Goal: Task Accomplishment & Management: Manage account settings

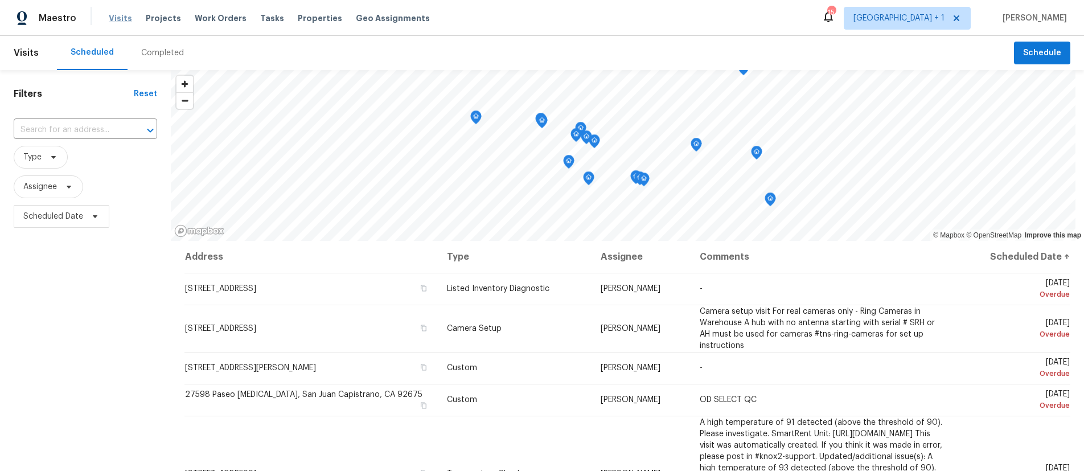
click at [118, 20] on span "Visits" at bounding box center [120, 18] width 23 height 11
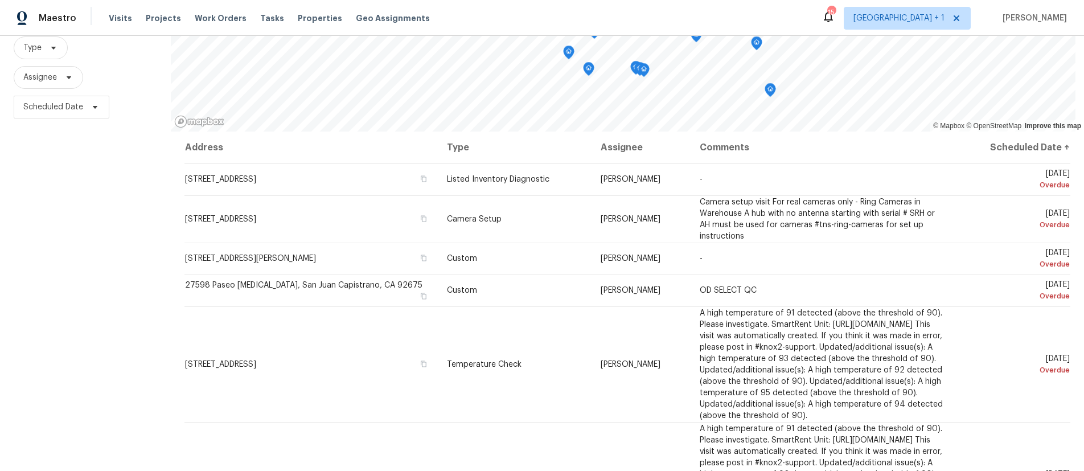
scroll to position [28, 0]
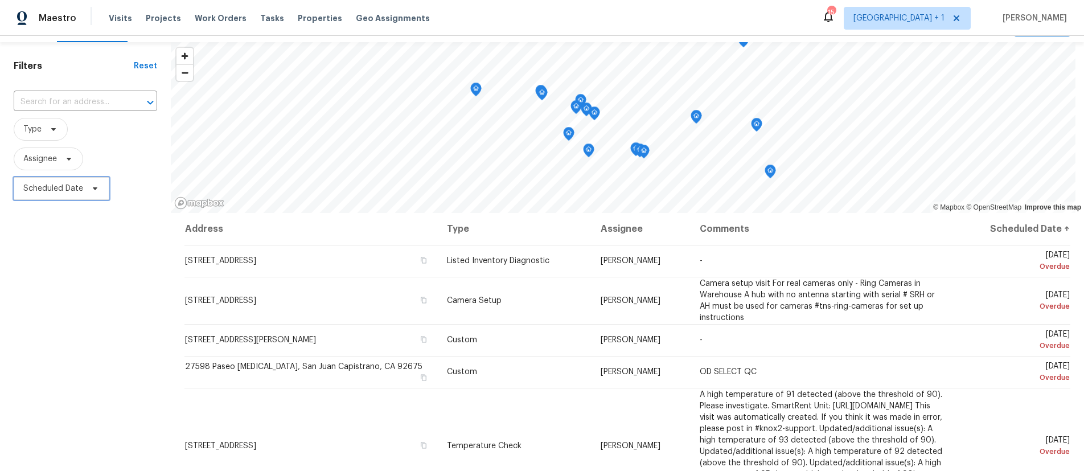
click at [64, 186] on span "Scheduled Date" at bounding box center [53, 188] width 60 height 11
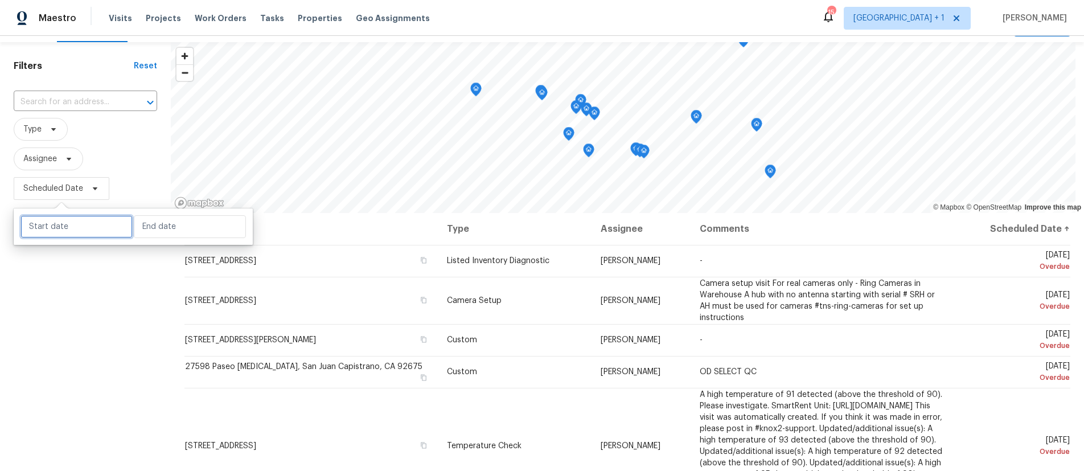
click at [69, 233] on input "text" at bounding box center [76, 226] width 112 height 23
select select "7"
select select "2025"
select select "8"
select select "2025"
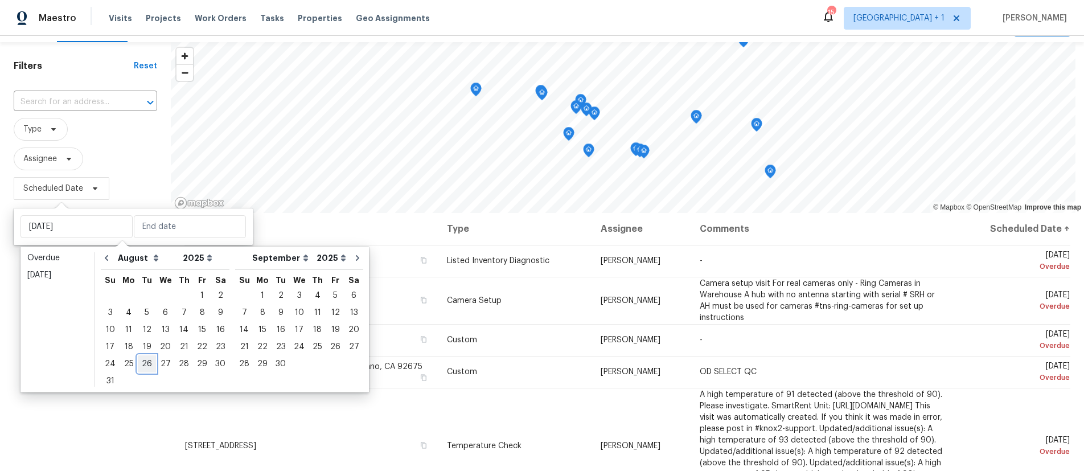
click at [145, 358] on div "26" at bounding box center [147, 364] width 18 height 16
type input "[DATE]"
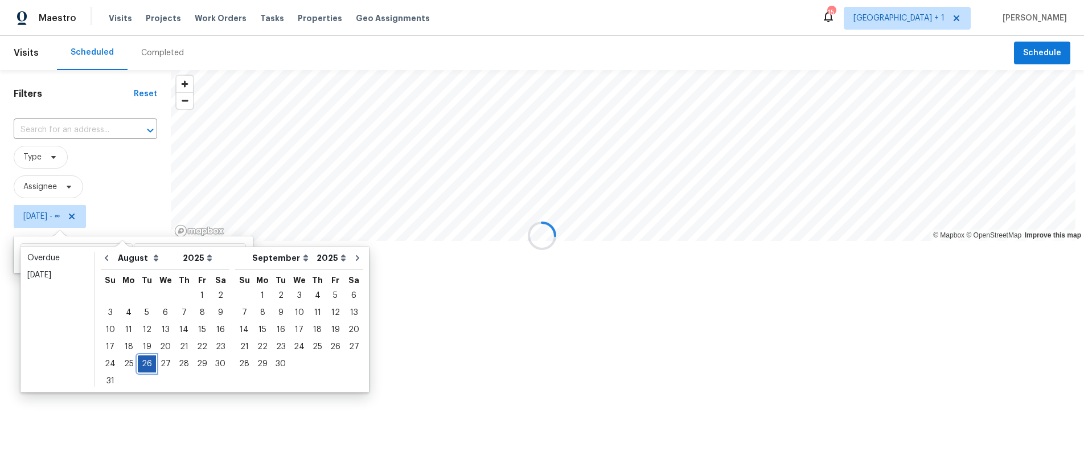
click at [145, 358] on div "26" at bounding box center [147, 364] width 18 height 16
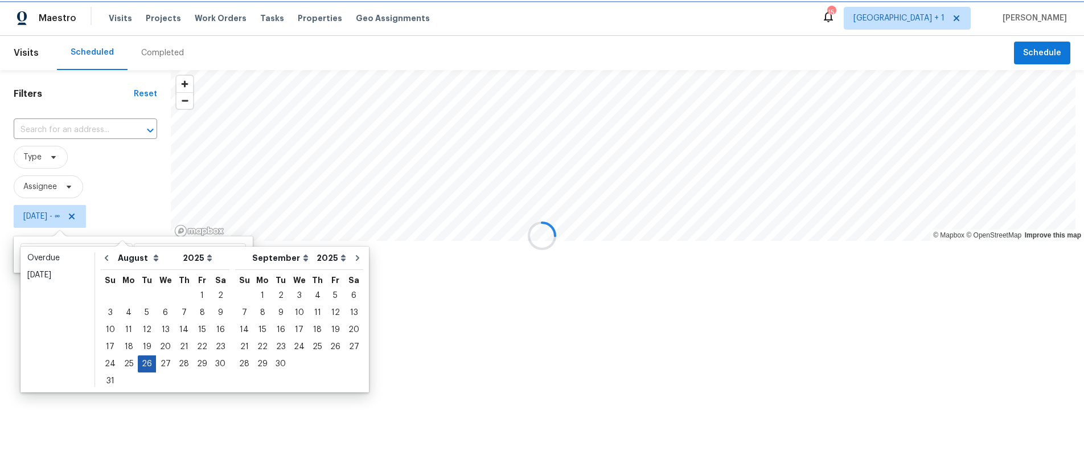
type input "Tue, Aug 26"
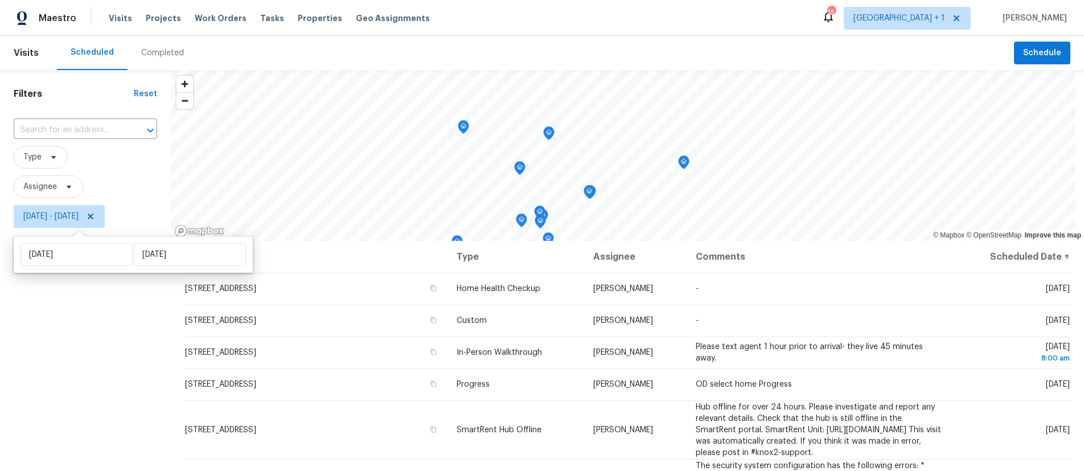
click at [90, 354] on div "Filters Reset ​ Type Assignee Tue, Aug 26 - Tue, Aug 26" at bounding box center [85, 344] width 171 height 548
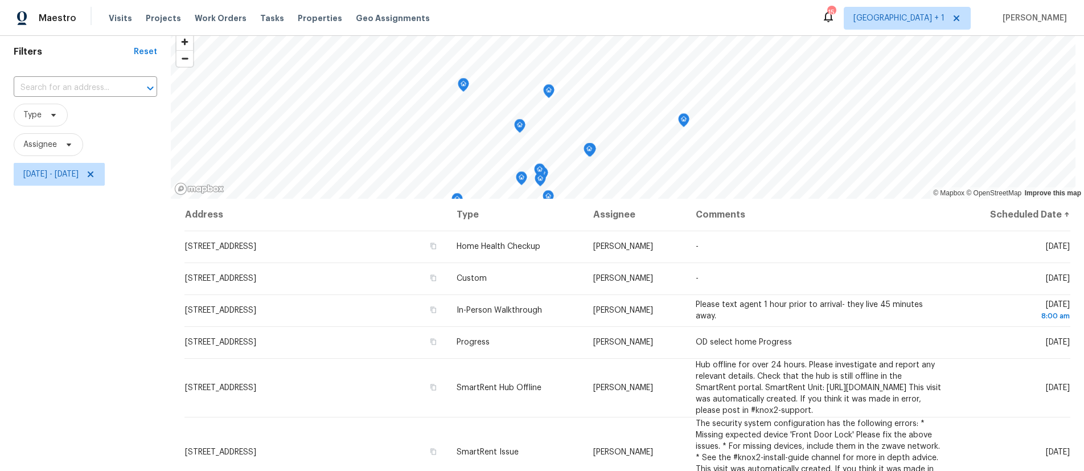
scroll to position [155, 0]
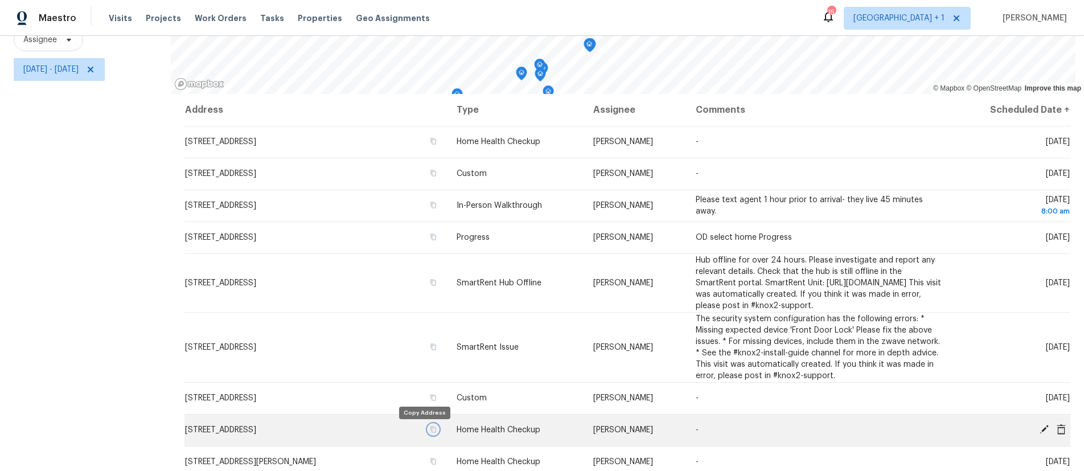
click at [430, 433] on icon "button" at bounding box center [433, 429] width 7 height 7
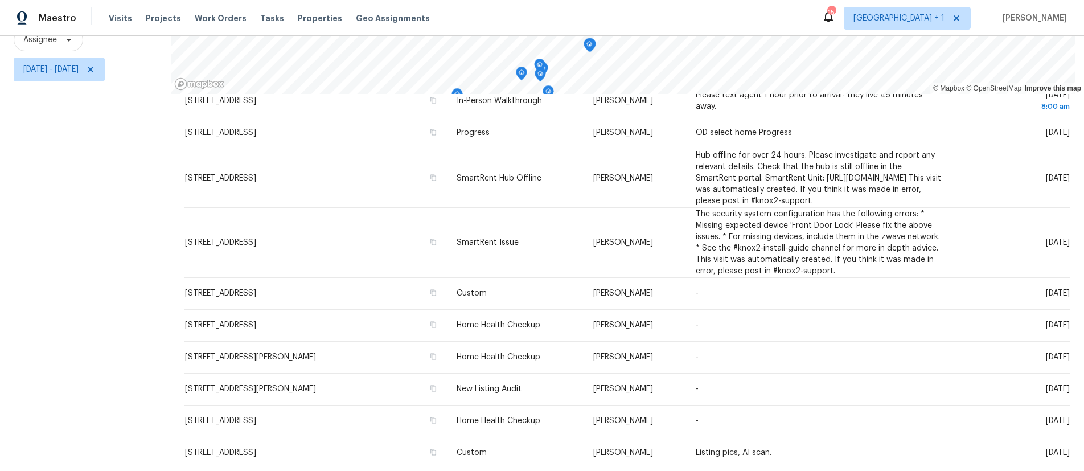
scroll to position [107, 0]
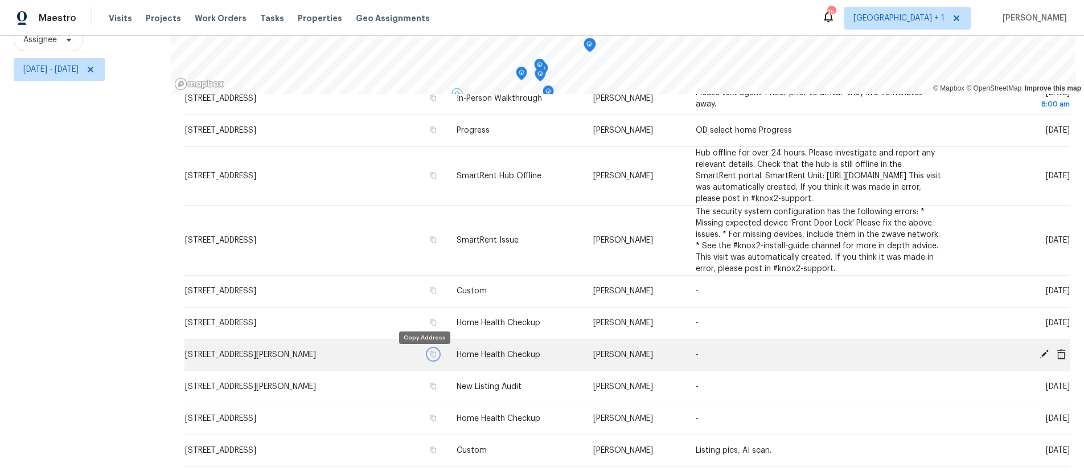
click at [430, 356] on icon "button" at bounding box center [433, 354] width 7 height 7
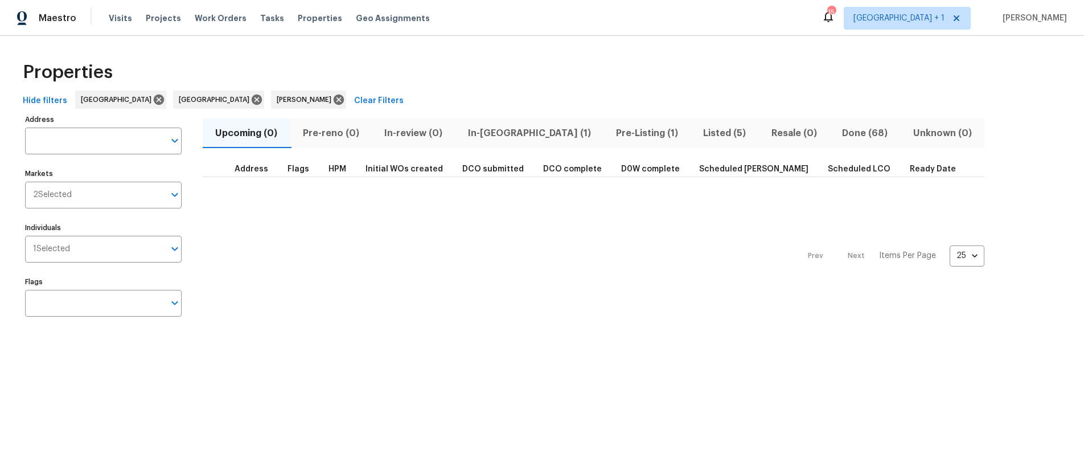
click at [610, 134] on span "Pre-Listing (1)" at bounding box center [646, 133] width 73 height 16
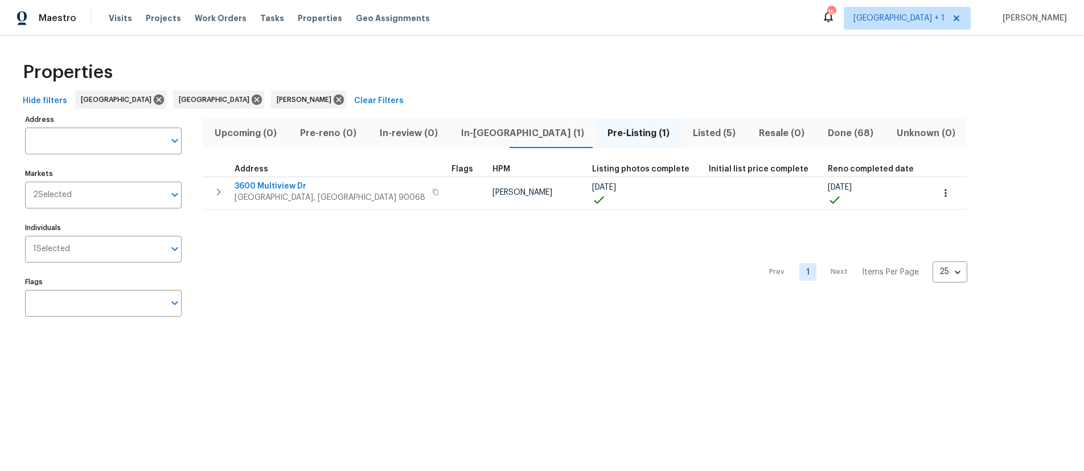
click at [386, 285] on div "Prev 1 Next Items Per Page 25 25 ​" at bounding box center [585, 269] width 765 height 118
click at [328, 266] on div "Prev 1 Next Items Per Page 25 25 ​" at bounding box center [585, 269] width 765 height 118
click at [688, 132] on span "Listed (5)" at bounding box center [714, 133] width 52 height 16
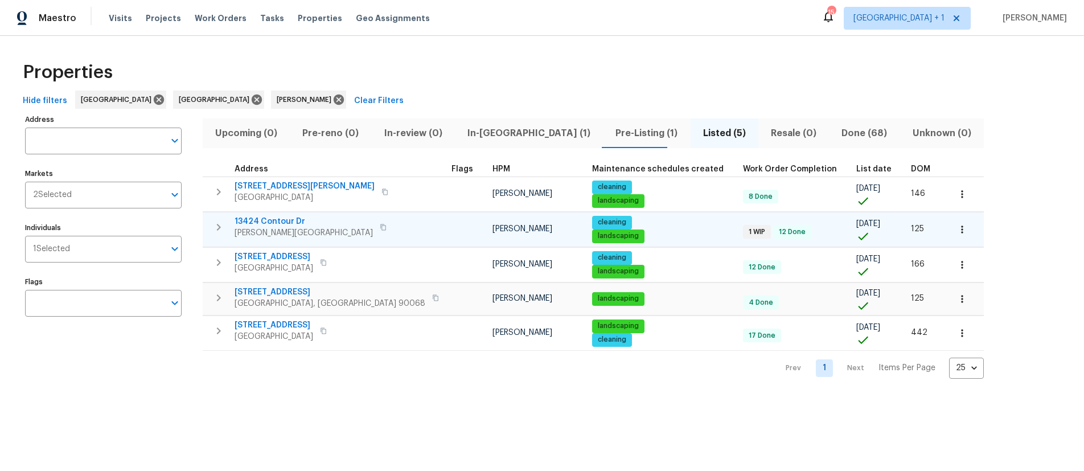
click at [280, 225] on span "13424 Contour Dr" at bounding box center [304, 221] width 138 height 11
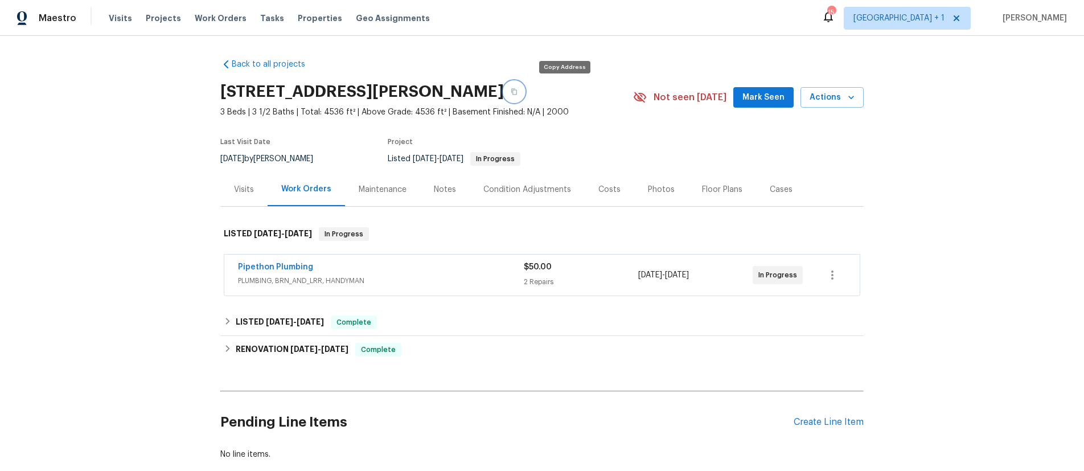
click at [518, 91] on icon "button" at bounding box center [514, 91] width 7 height 7
click at [774, 101] on span "Mark Seen" at bounding box center [764, 98] width 42 height 14
click at [147, 124] on div "Back to all projects 13424 Contour Dr, Sherman Oaks, CA 91423 3 Beds | 3 1/2 Ba…" at bounding box center [542, 253] width 1084 height 435
click at [438, 192] on div "Notes" at bounding box center [445, 189] width 22 height 11
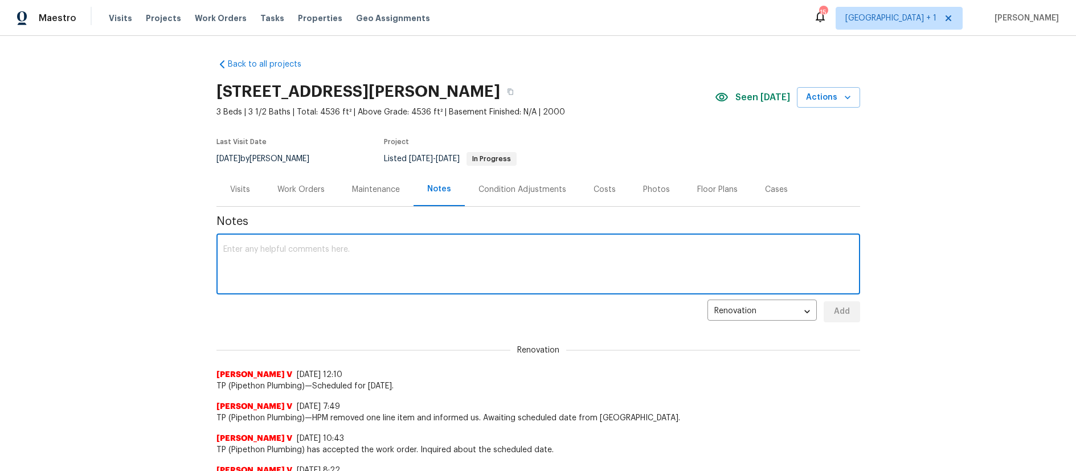
click at [366, 257] on textarea at bounding box center [538, 265] width 630 height 40
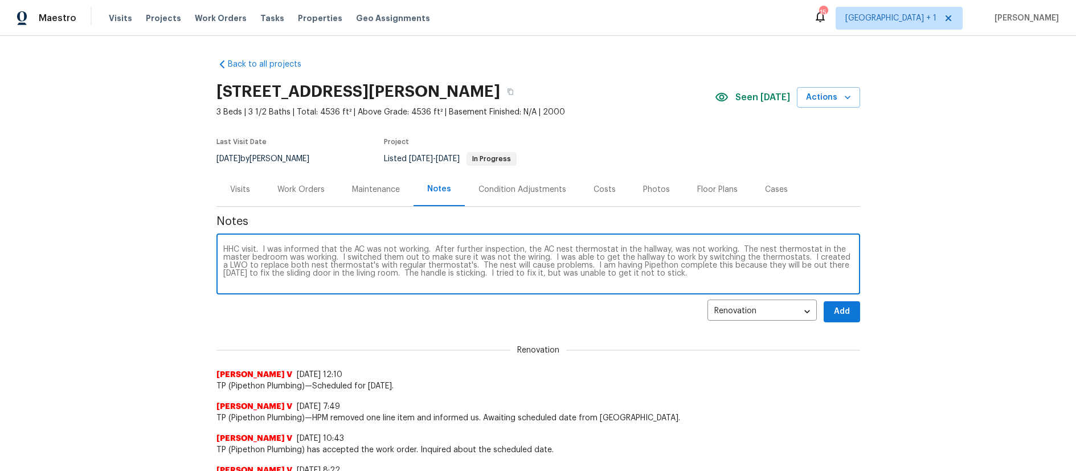
type textarea "HHC visit. I was informed that the AC was not working. After further inspection…"
click at [842, 318] on button "Add" at bounding box center [841, 311] width 36 height 21
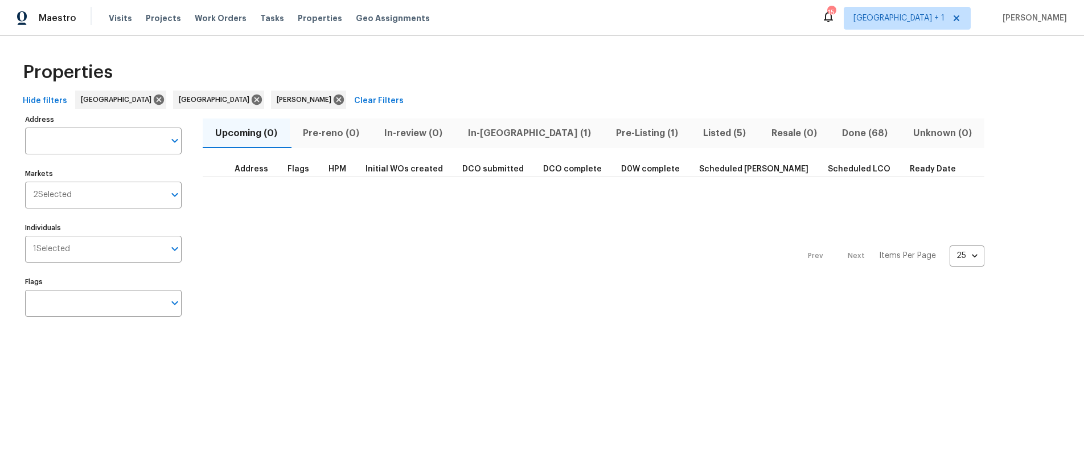
click at [698, 130] on span "Listed (5)" at bounding box center [725, 133] width 54 height 16
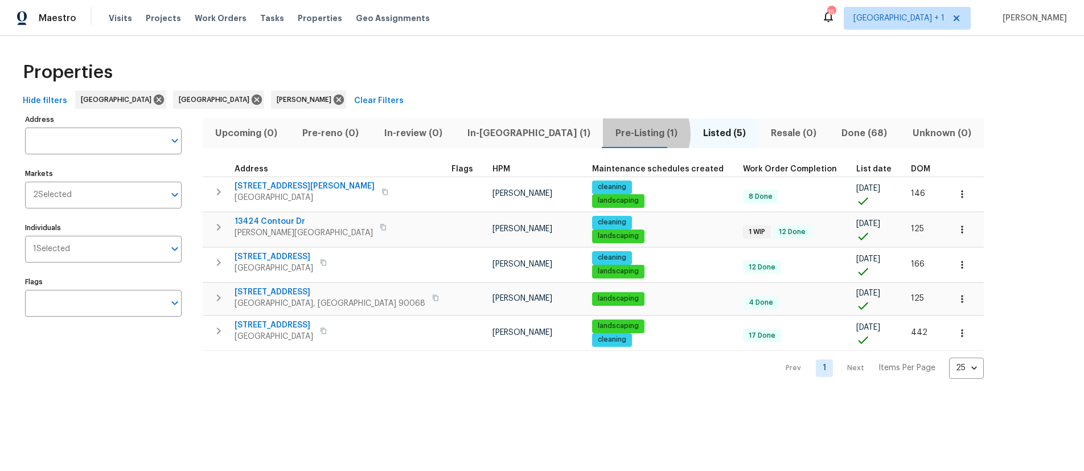
click at [610, 133] on span "Pre-Listing (1)" at bounding box center [646, 133] width 73 height 16
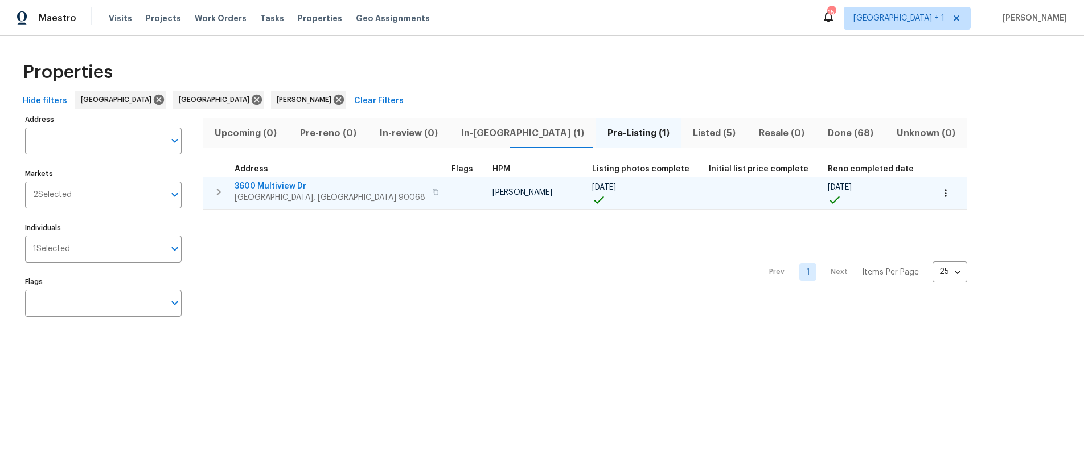
click at [283, 195] on span "Los Angeles, CA 90068" at bounding box center [330, 197] width 191 height 11
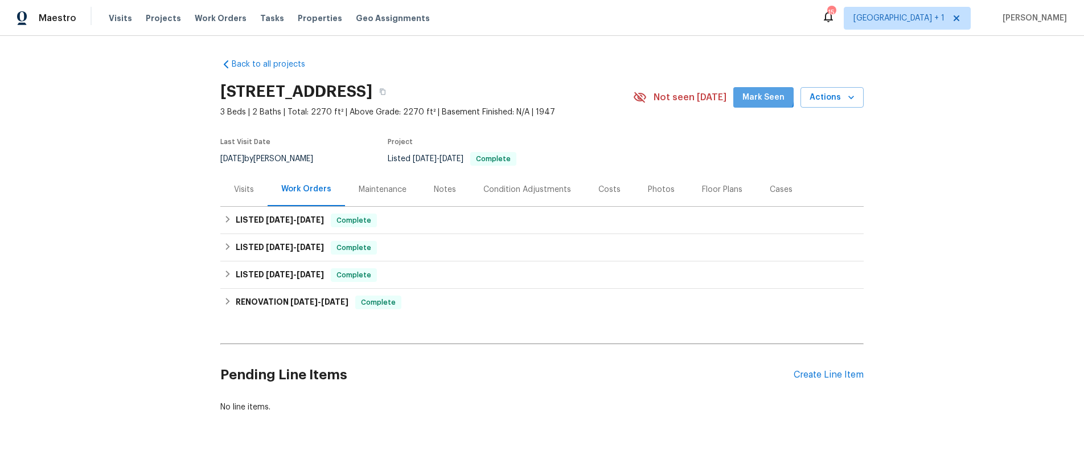
click at [754, 95] on span "Mark Seen" at bounding box center [764, 98] width 42 height 14
click at [393, 96] on button "button" at bounding box center [382, 91] width 20 height 20
click at [436, 192] on div "Notes" at bounding box center [445, 189] width 22 height 11
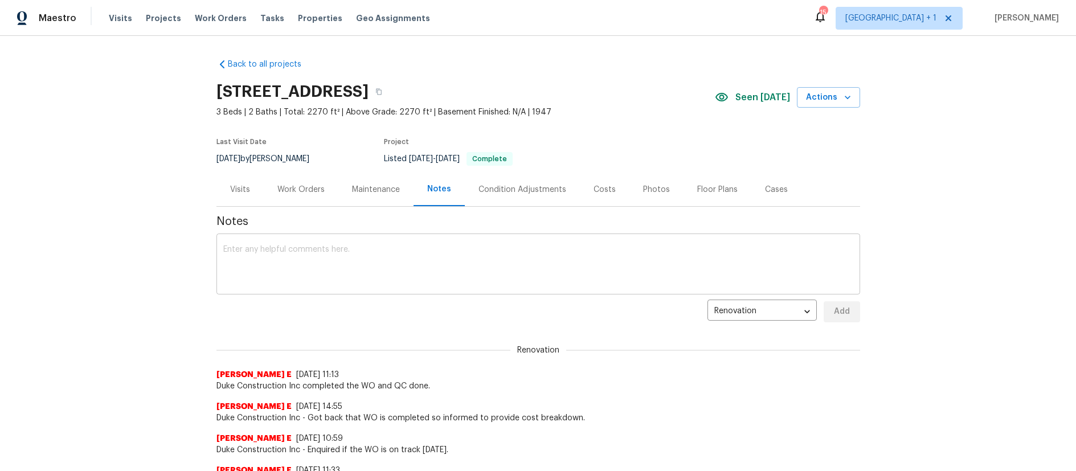
click at [247, 264] on textarea at bounding box center [538, 265] width 630 height 40
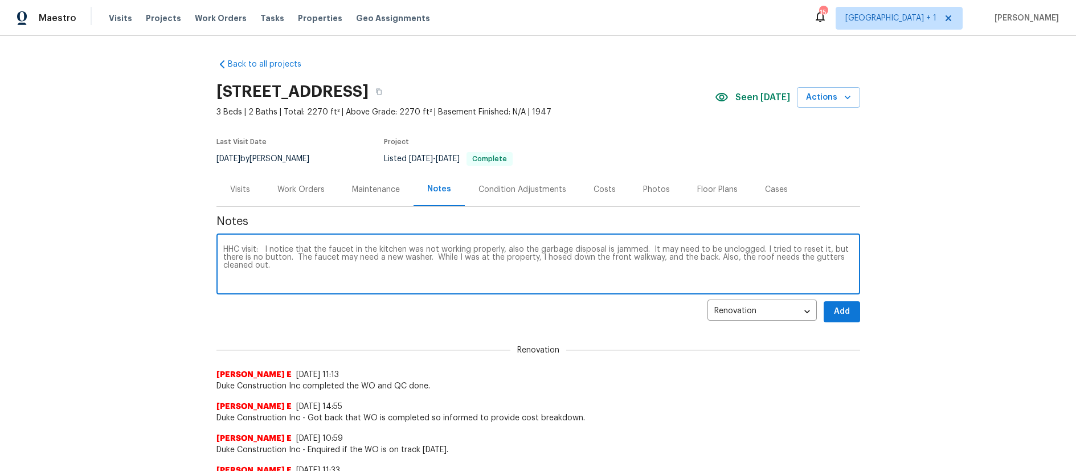
type textarea "HHC visit: I notice that the faucet in the kitchen was not working properly, al…"
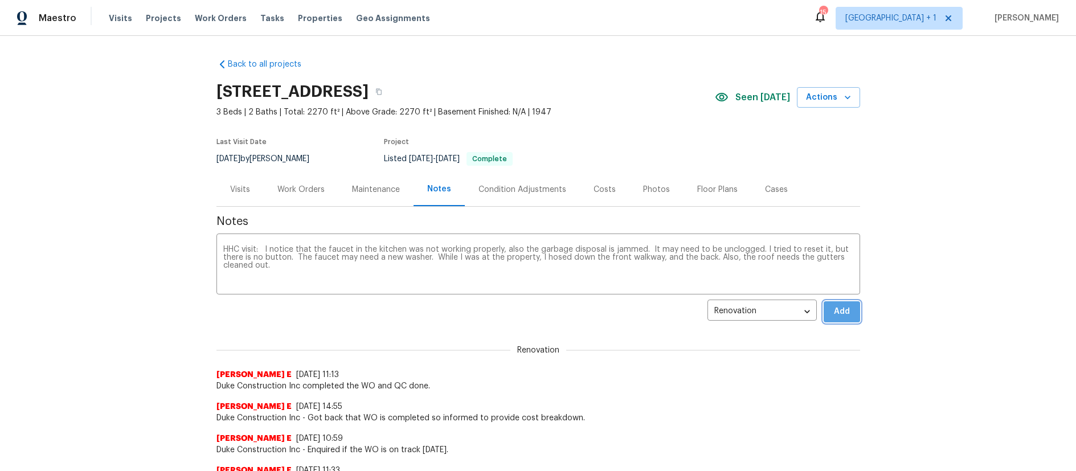
click at [833, 309] on span "Add" at bounding box center [842, 312] width 18 height 14
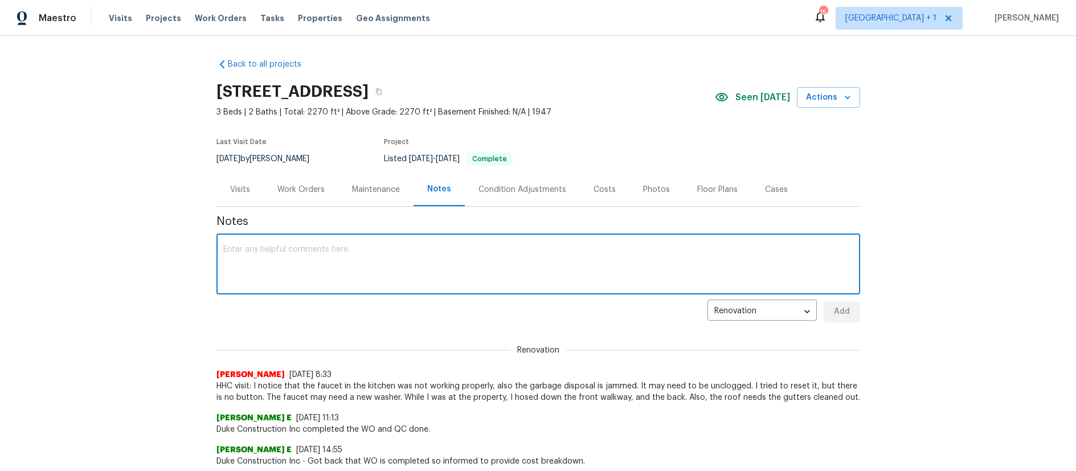
click at [343, 259] on textarea at bounding box center [538, 265] width 630 height 40
type textarea "W"
click at [162, 264] on div "Back to all projects 3600 Multiview Dr, Los Angeles, CA 90068 3 Beds | 2 Baths …" at bounding box center [538, 253] width 1076 height 435
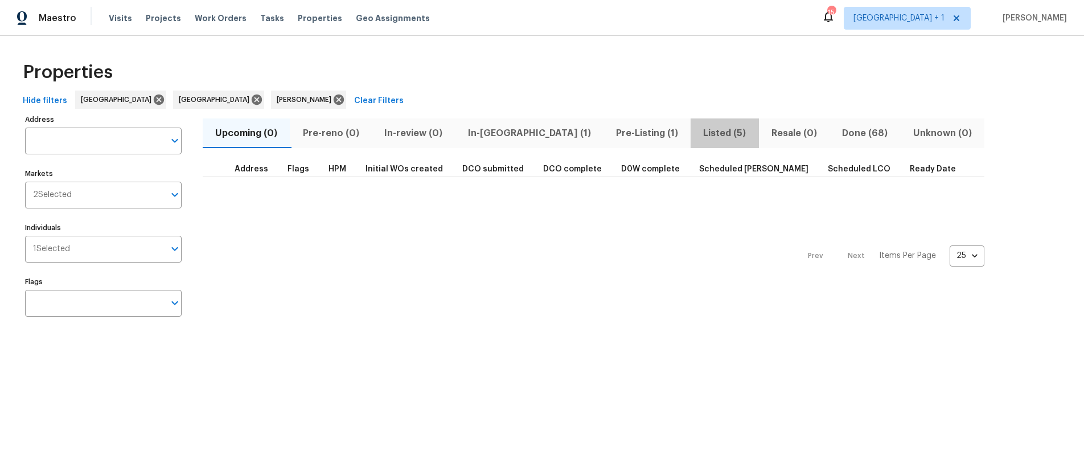
click at [698, 137] on span "Listed (5)" at bounding box center [725, 133] width 54 height 16
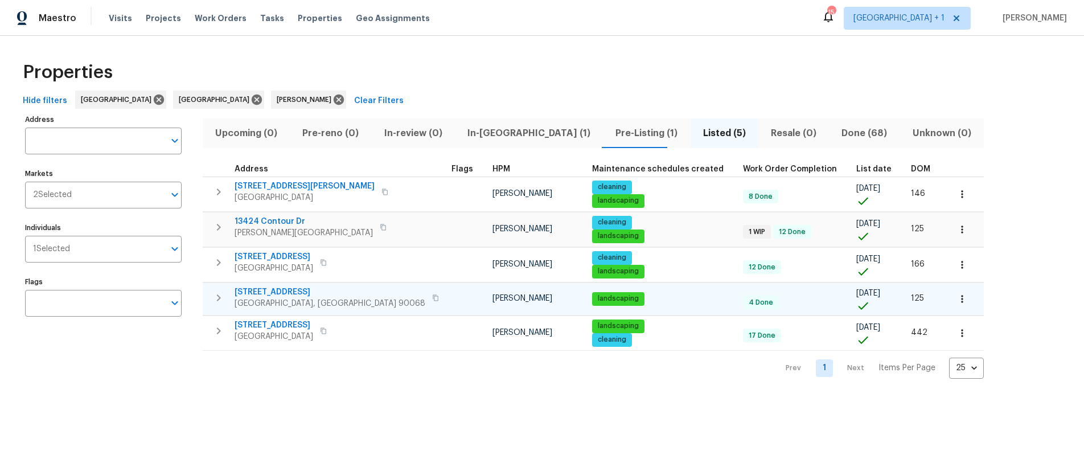
click at [274, 298] on span "[GEOGRAPHIC_DATA], [GEOGRAPHIC_DATA] 90068" at bounding box center [330, 303] width 191 height 11
click at [272, 293] on span "[STREET_ADDRESS]" at bounding box center [330, 291] width 191 height 11
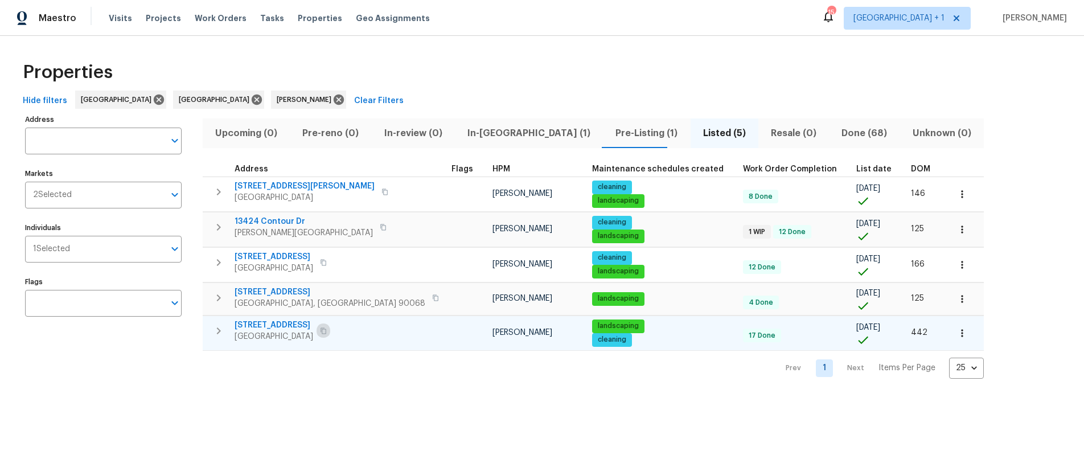
click at [327, 333] on icon "button" at bounding box center [323, 330] width 7 height 7
click at [327, 331] on icon "button" at bounding box center [323, 330] width 7 height 7
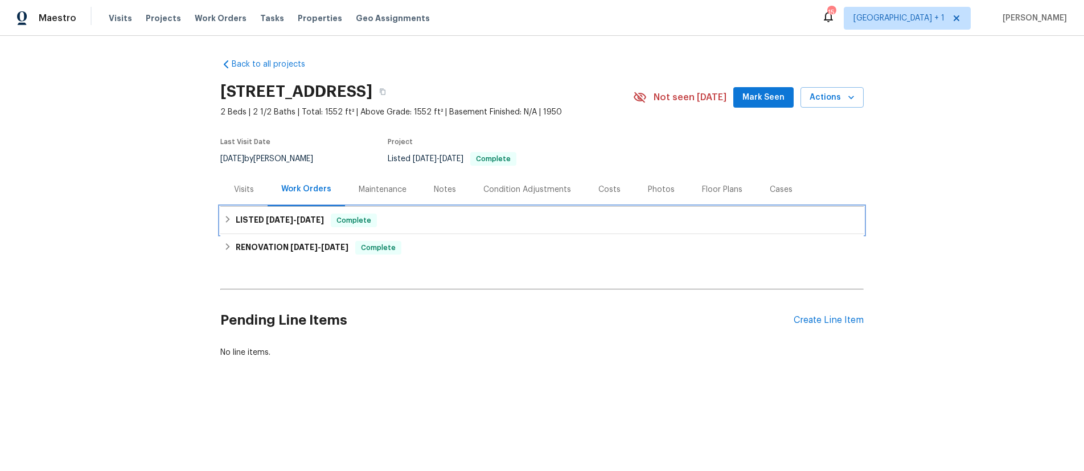
click at [286, 217] on span "[DATE]" at bounding box center [279, 220] width 27 height 8
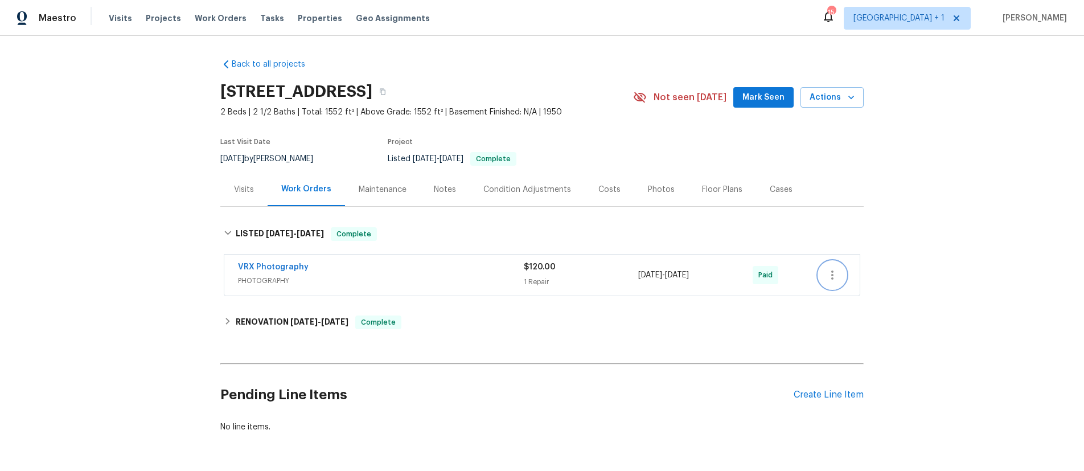
click at [835, 274] on button "button" at bounding box center [832, 274] width 27 height 27
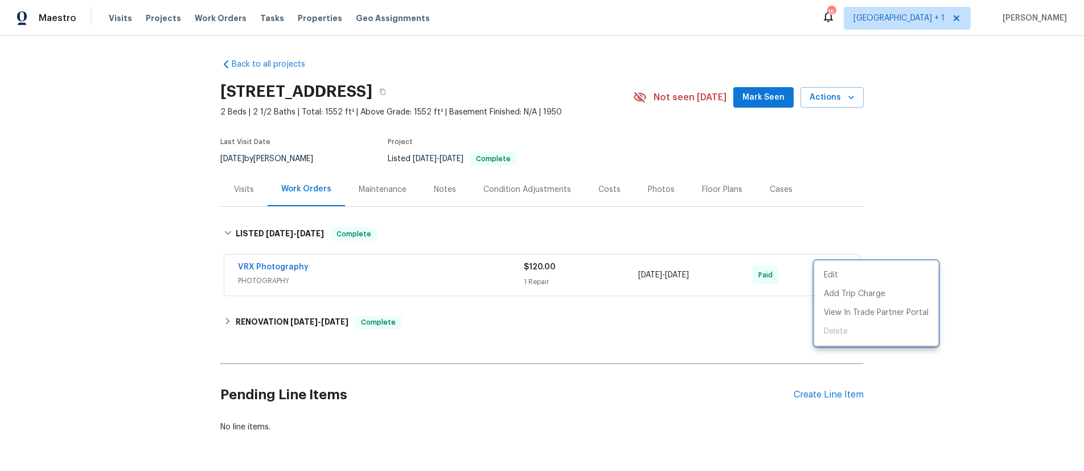
click at [282, 327] on div at bounding box center [542, 235] width 1084 height 471
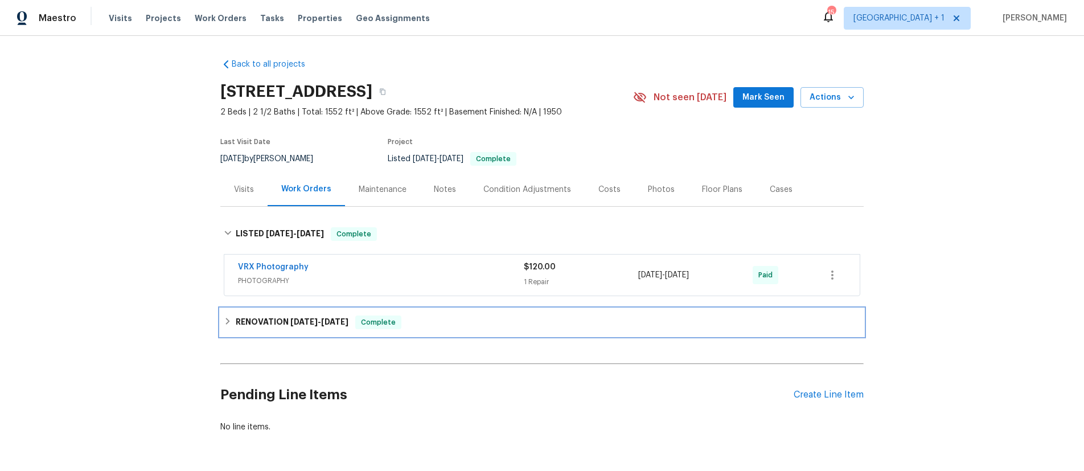
click at [240, 322] on h6 "RENOVATION 4/15/25 - 4/24/25" at bounding box center [292, 322] width 113 height 14
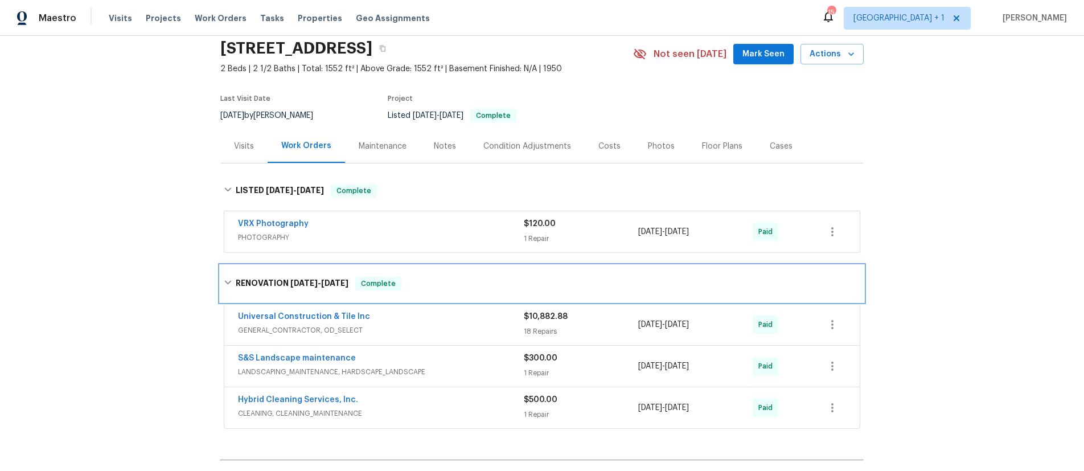
scroll to position [46, 0]
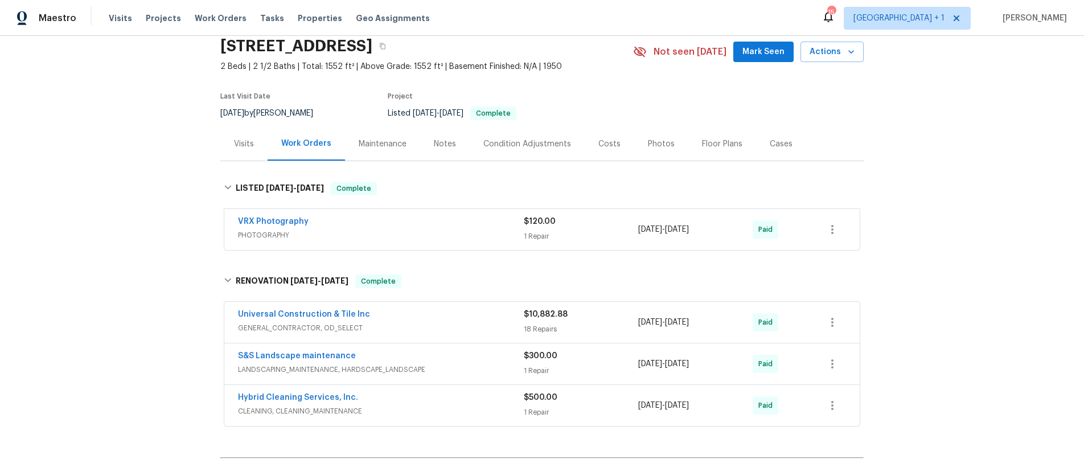
click at [981, 347] on div "Back to all projects 2252 Verde Oak Dr, Los Angeles, CA 90068 2 Beds | 2 1/2 Ba…" at bounding box center [542, 253] width 1084 height 435
click at [986, 273] on div "Back to all projects 2252 Verde Oak Dr, Los Angeles, CA 90068 2 Beds | 2 1/2 Ba…" at bounding box center [542, 253] width 1084 height 435
click at [368, 140] on div "Maintenance" at bounding box center [383, 143] width 48 height 11
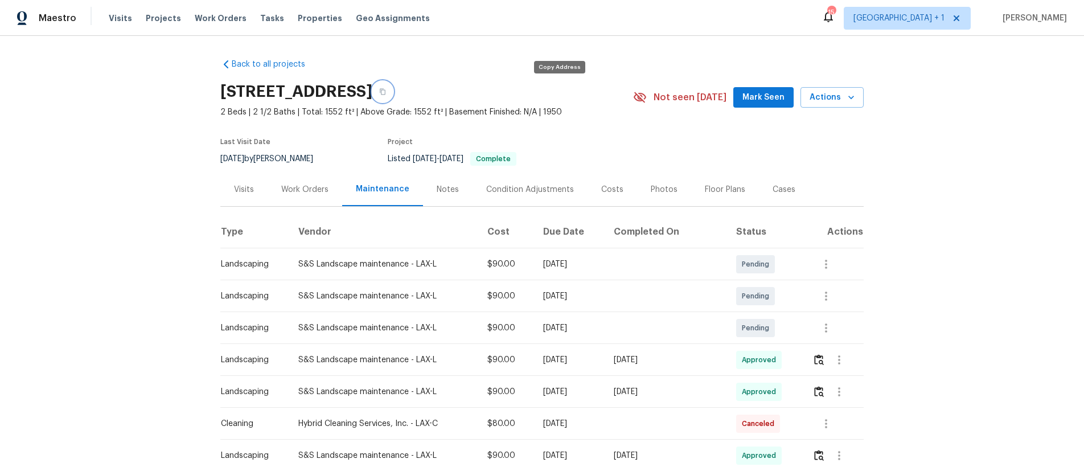
click at [386, 93] on icon "button" at bounding box center [382, 91] width 7 height 7
click at [1004, 183] on div "Back to all projects 2252 Verde Oak Dr, Los Angeles, CA 90068 2 Beds | 2 1/2 Ba…" at bounding box center [542, 253] width 1084 height 435
click at [998, 207] on div "Back to all projects 2252 Verde Oak Dr, Los Angeles, CA 90068 2 Beds | 2 1/2 Ba…" at bounding box center [542, 253] width 1084 height 435
click at [934, 191] on div "Back to all projects 2252 Verde Oak Dr, Los Angeles, CA 90068 2 Beds | 2 1/2 Ba…" at bounding box center [542, 253] width 1084 height 435
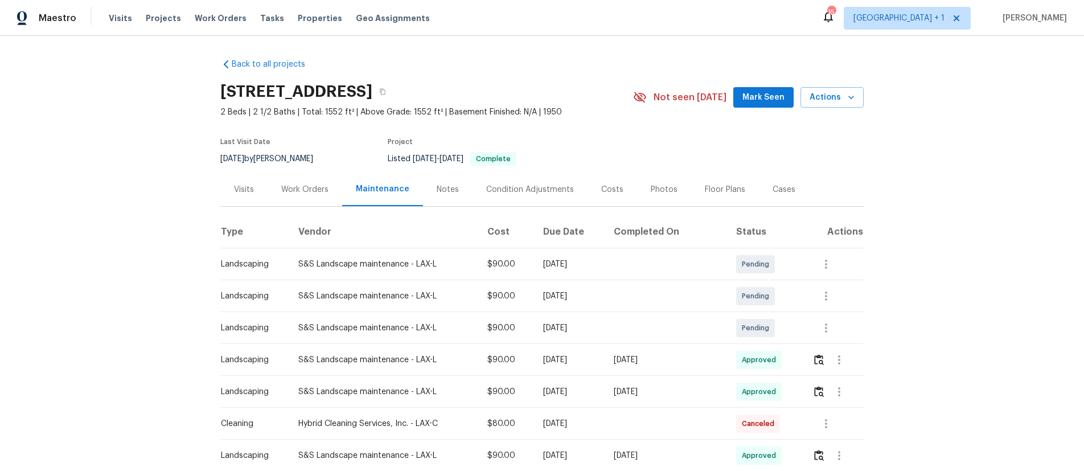
click at [1022, 145] on div "Back to all projects 2252 Verde Oak Dr, Los Angeles, CA 90068 2 Beds | 2 1/2 Ba…" at bounding box center [542, 253] width 1084 height 435
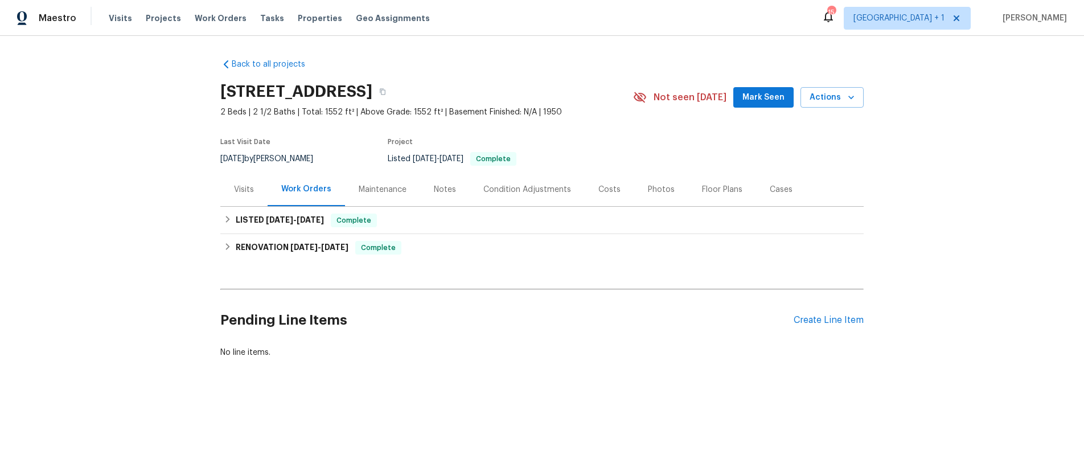
click at [436, 194] on div "Notes" at bounding box center [445, 189] width 22 height 11
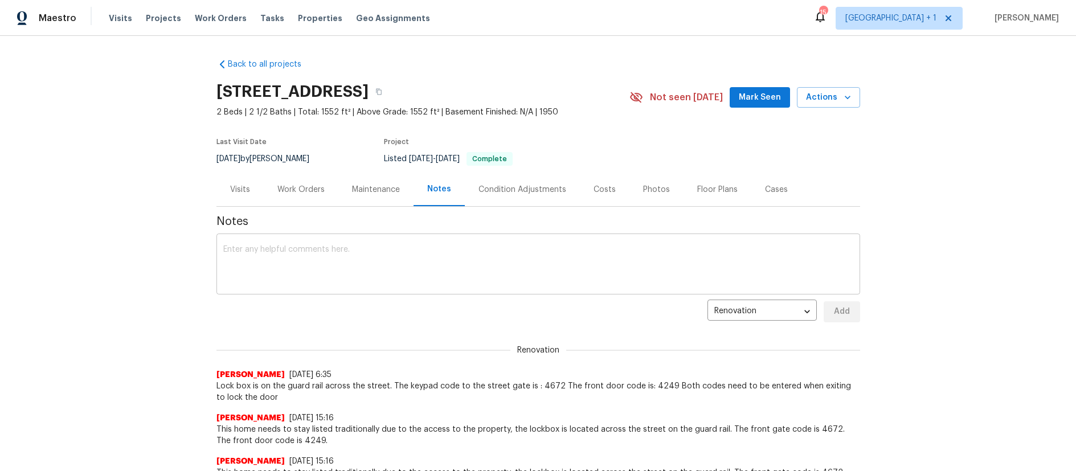
click at [239, 253] on textarea at bounding box center [538, 265] width 630 height 40
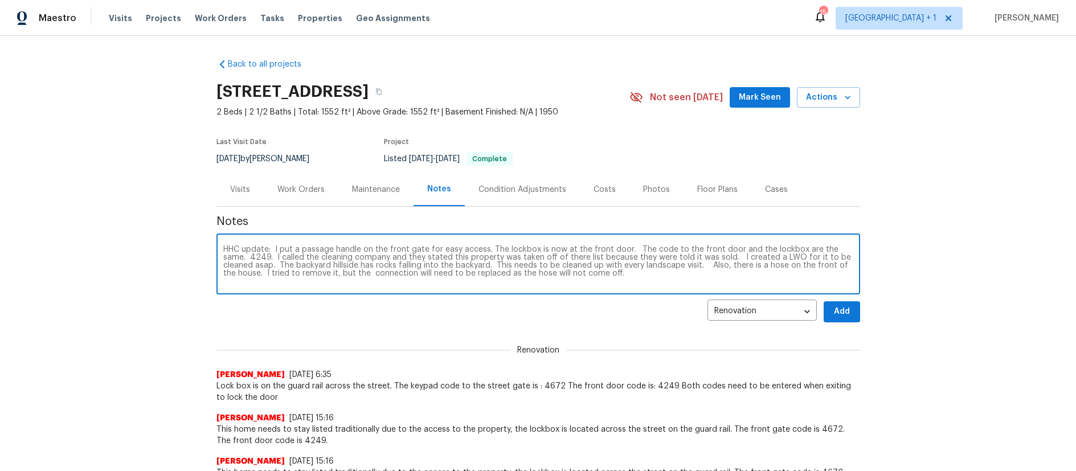
type textarea "HHC update: I put a passage handle on the front gate for easy access. The lockb…"
click at [844, 315] on span "Add" at bounding box center [842, 312] width 18 height 14
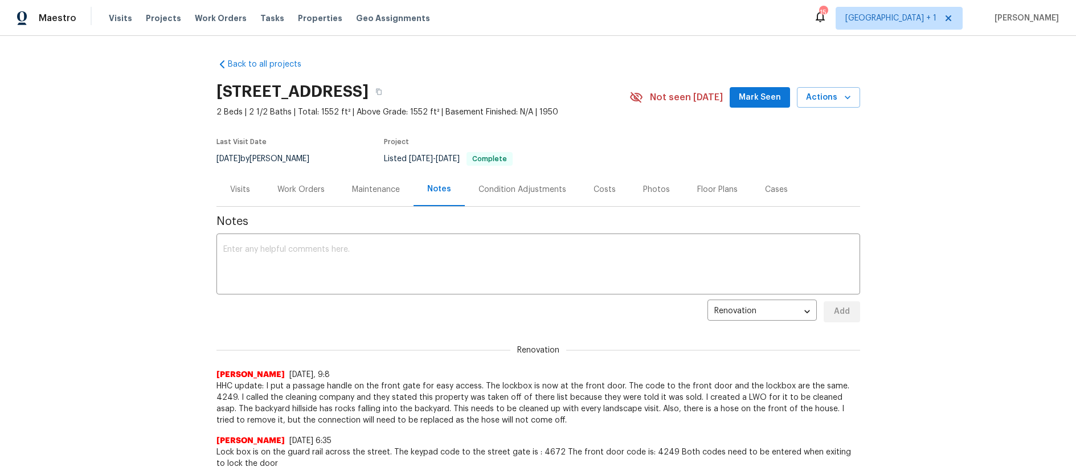
click at [761, 93] on span "Mark Seen" at bounding box center [760, 98] width 42 height 14
click at [80, 197] on div "Back to all projects 2252 Verde Oak Dr, Los Angeles, CA 90068 2 Beds | 2 1/2 Ba…" at bounding box center [538, 253] width 1076 height 435
click at [170, 126] on div "Back to all projects 2252 Verde Oak Dr, Los Angeles, CA 90068 2 Beds | 2 1/2 Ba…" at bounding box center [538, 253] width 1076 height 435
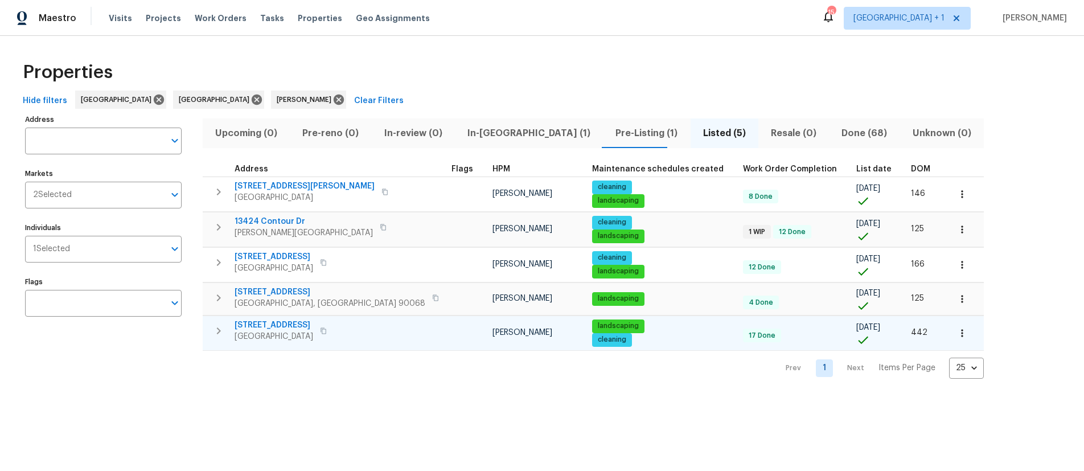
click at [287, 325] on span "[STREET_ADDRESS]" at bounding box center [274, 324] width 79 height 11
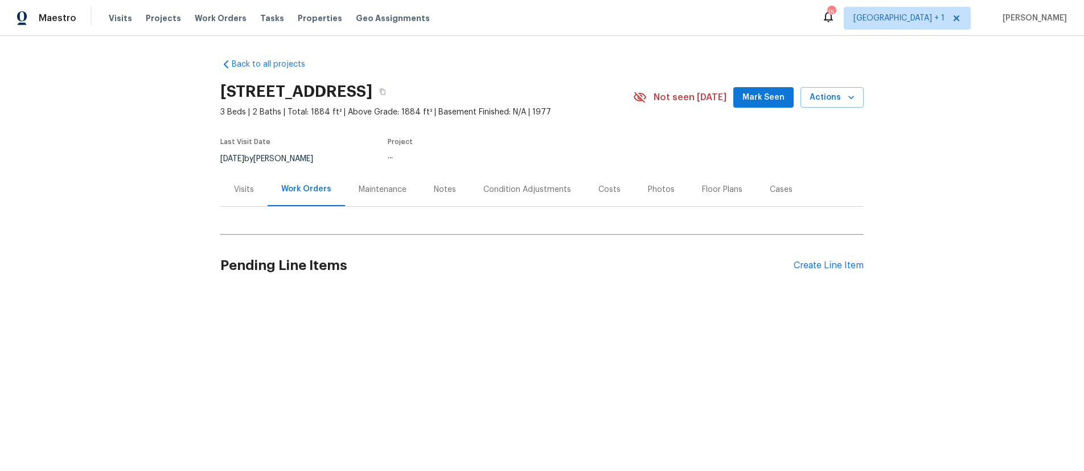
click at [749, 98] on span "Mark Seen" at bounding box center [764, 98] width 42 height 14
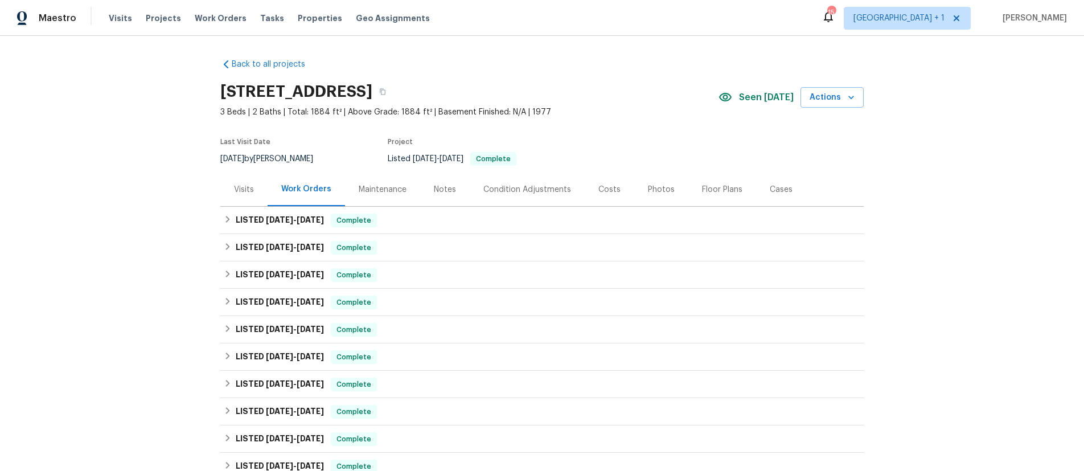
click at [436, 184] on div "Notes" at bounding box center [445, 189] width 22 height 11
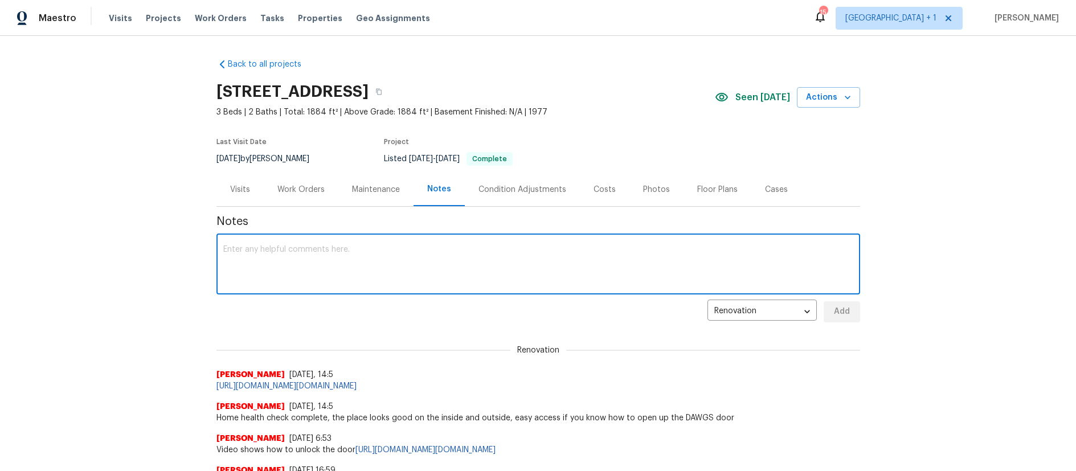
click at [290, 257] on textarea at bounding box center [538, 265] width 630 height 40
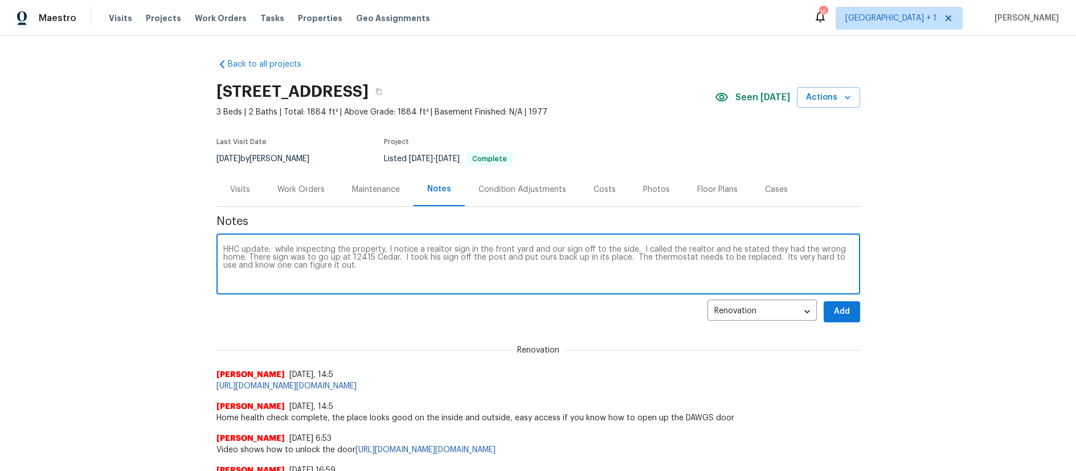
click at [346, 270] on textarea "HHC update: while inspecting the property, I notice a realtor sign in the front…" at bounding box center [538, 265] width 630 height 40
click at [594, 280] on textarea "HHC update: while inspecting the property, I notice a realtor sign in the front…" at bounding box center [538, 265] width 630 height 40
type textarea "HHC update: while inspecting the property, I notice a realtor sign in the front…"
click at [834, 314] on span "Add" at bounding box center [842, 312] width 18 height 14
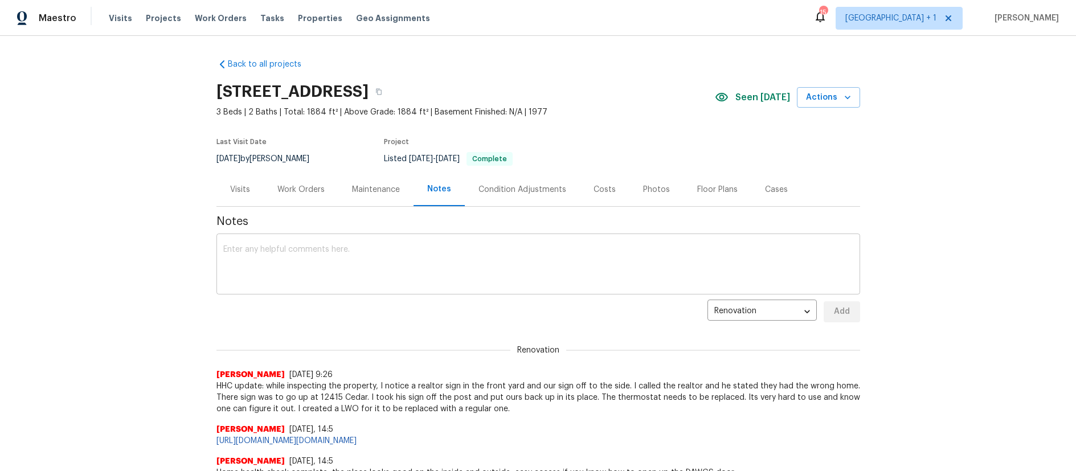
click at [338, 264] on textarea at bounding box center [538, 265] width 630 height 40
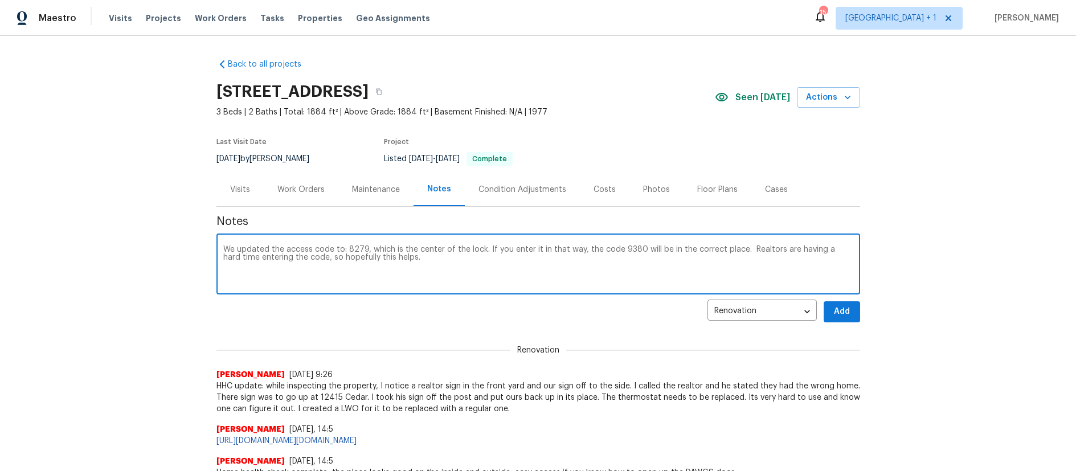
type textarea "We updated the access code to: 8279, which is the center of the lock. If you en…"
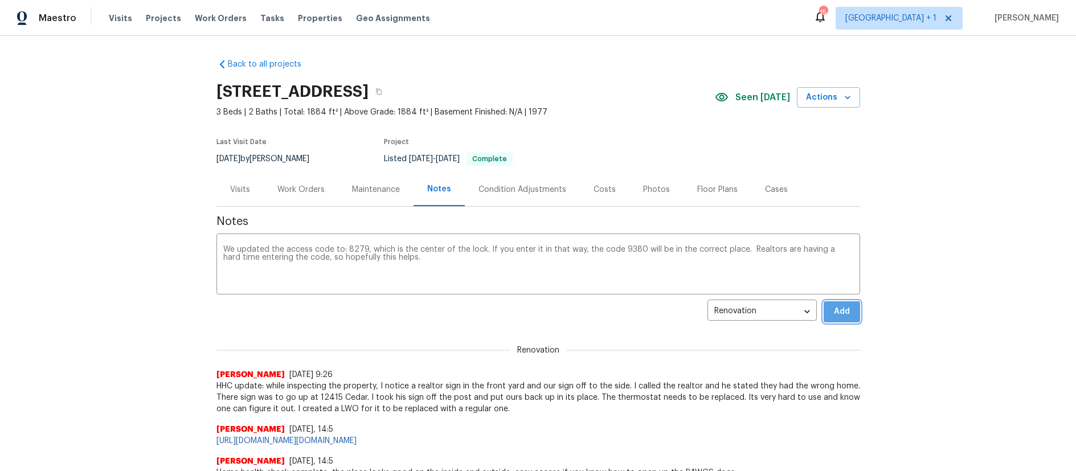
click at [838, 314] on span "Add" at bounding box center [842, 312] width 18 height 14
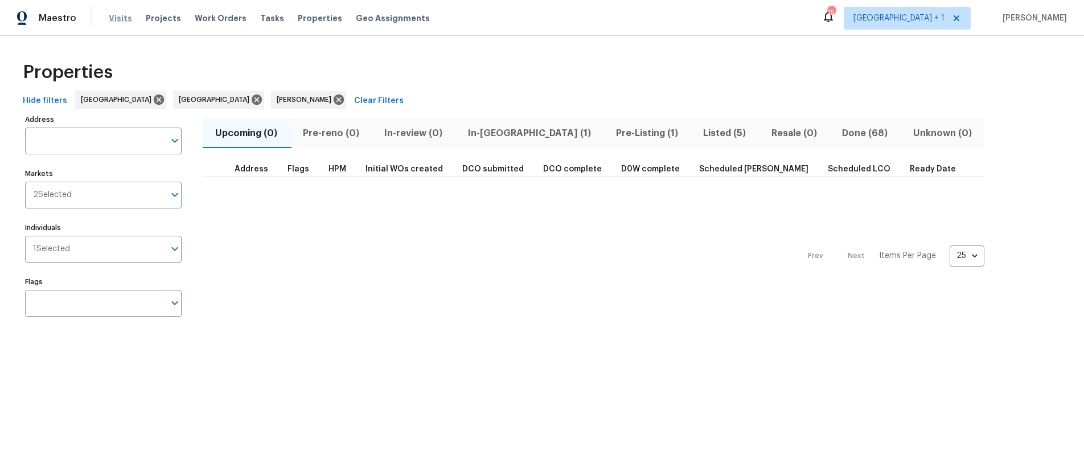
click at [118, 18] on span "Visits" at bounding box center [120, 18] width 23 height 11
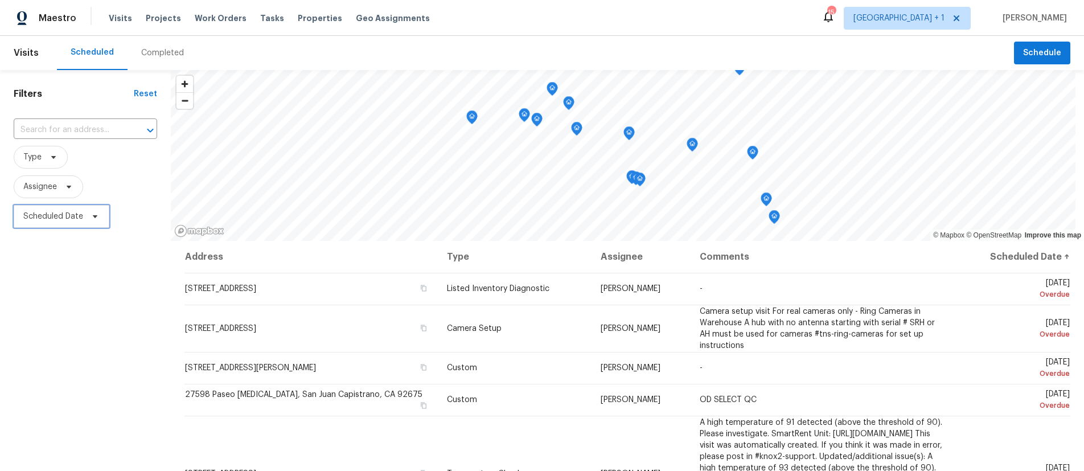
click at [76, 216] on span "Scheduled Date" at bounding box center [53, 216] width 60 height 11
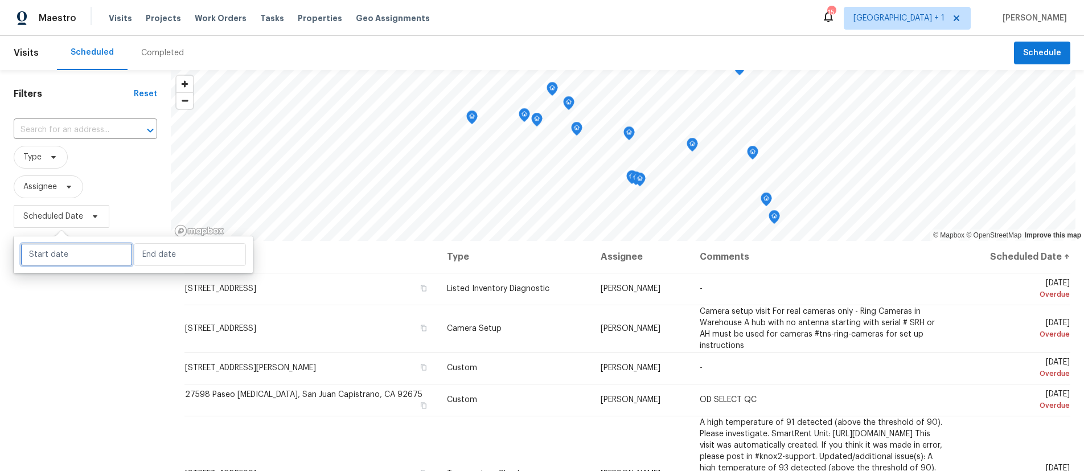
click at [101, 251] on input "text" at bounding box center [76, 254] width 112 height 23
select select "7"
select select "2025"
select select "8"
select select "2025"
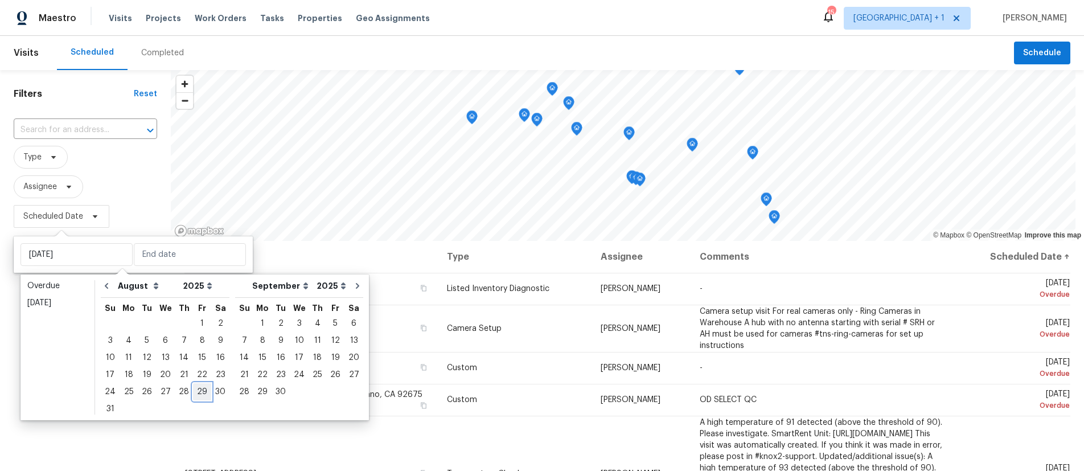
click at [198, 388] on div "29" at bounding box center [202, 392] width 18 height 16
type input "[DATE]"
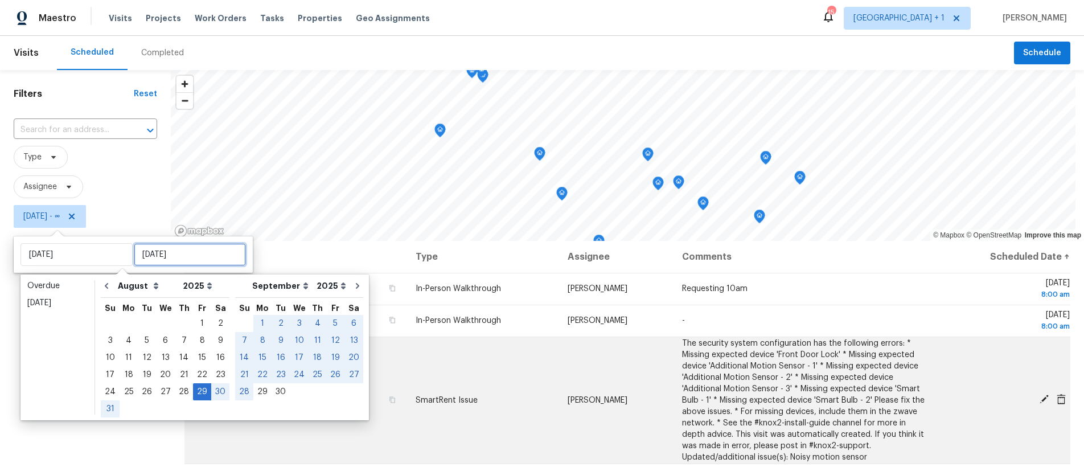
type input "[DATE]"
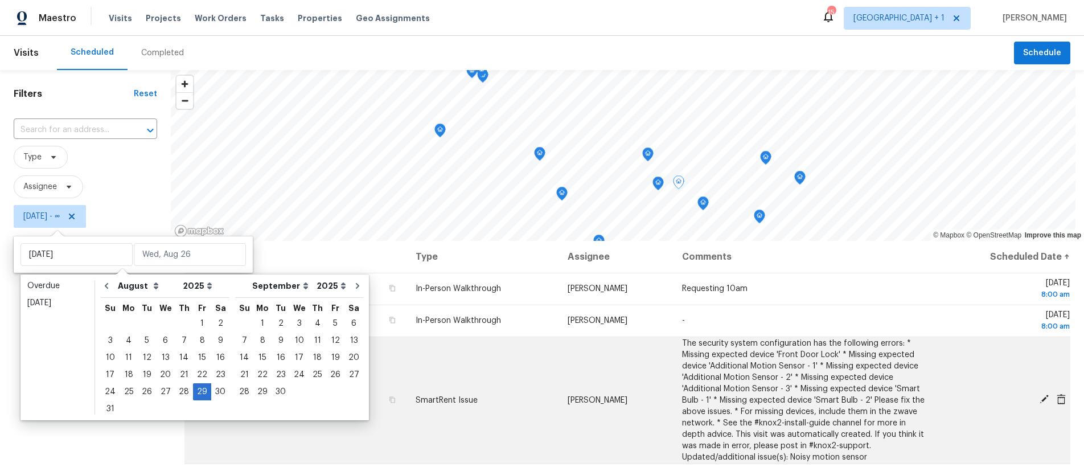
click at [387, 447] on td "[STREET_ADDRESS]" at bounding box center [295, 400] width 222 height 127
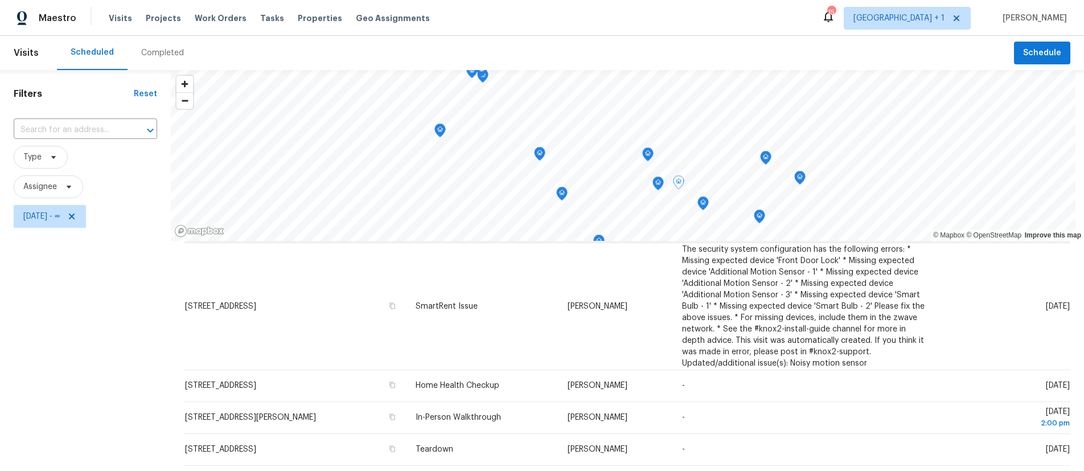
scroll to position [106, 0]
